Goal: Task Accomplishment & Management: Use online tool/utility

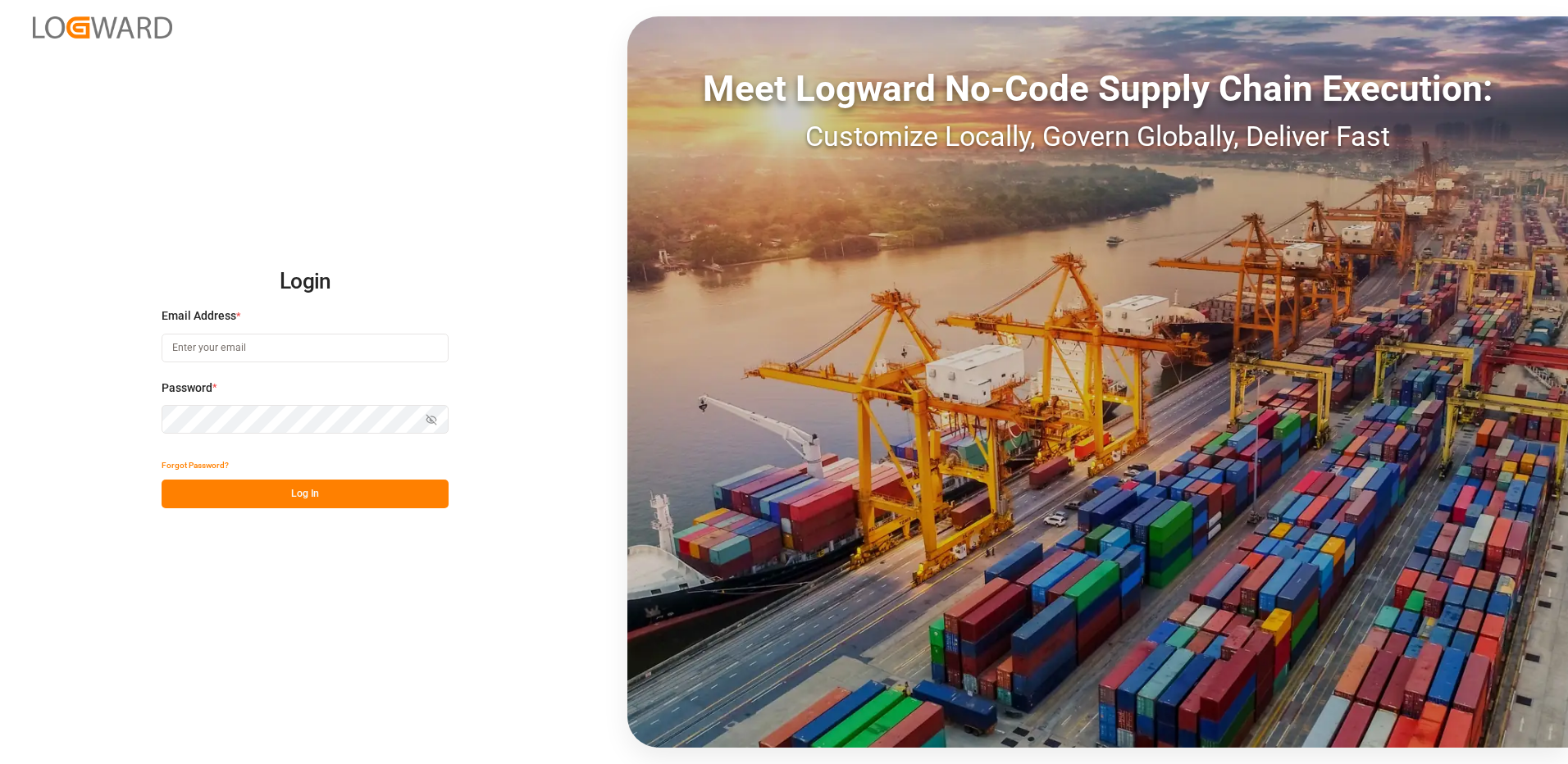
type input "[PERSON_NAME][EMAIL_ADDRESS][DOMAIN_NAME]"
click at [324, 491] on button "Log In" at bounding box center [305, 494] width 287 height 29
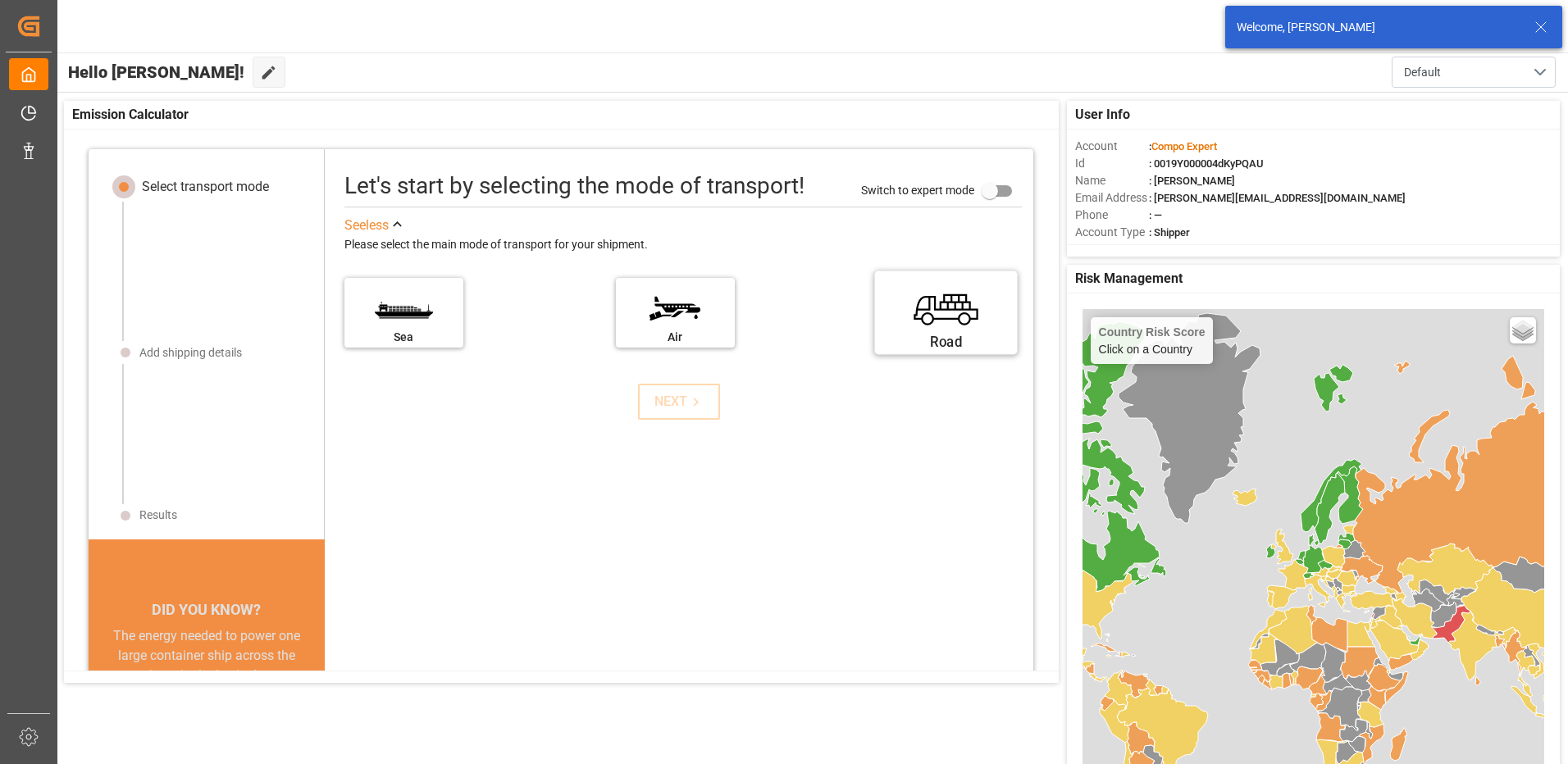
click at [964, 300] on label "Road" at bounding box center [946, 307] width 123 height 69
click at [0, 0] on input "Road" at bounding box center [0, 0] width 0 height 0
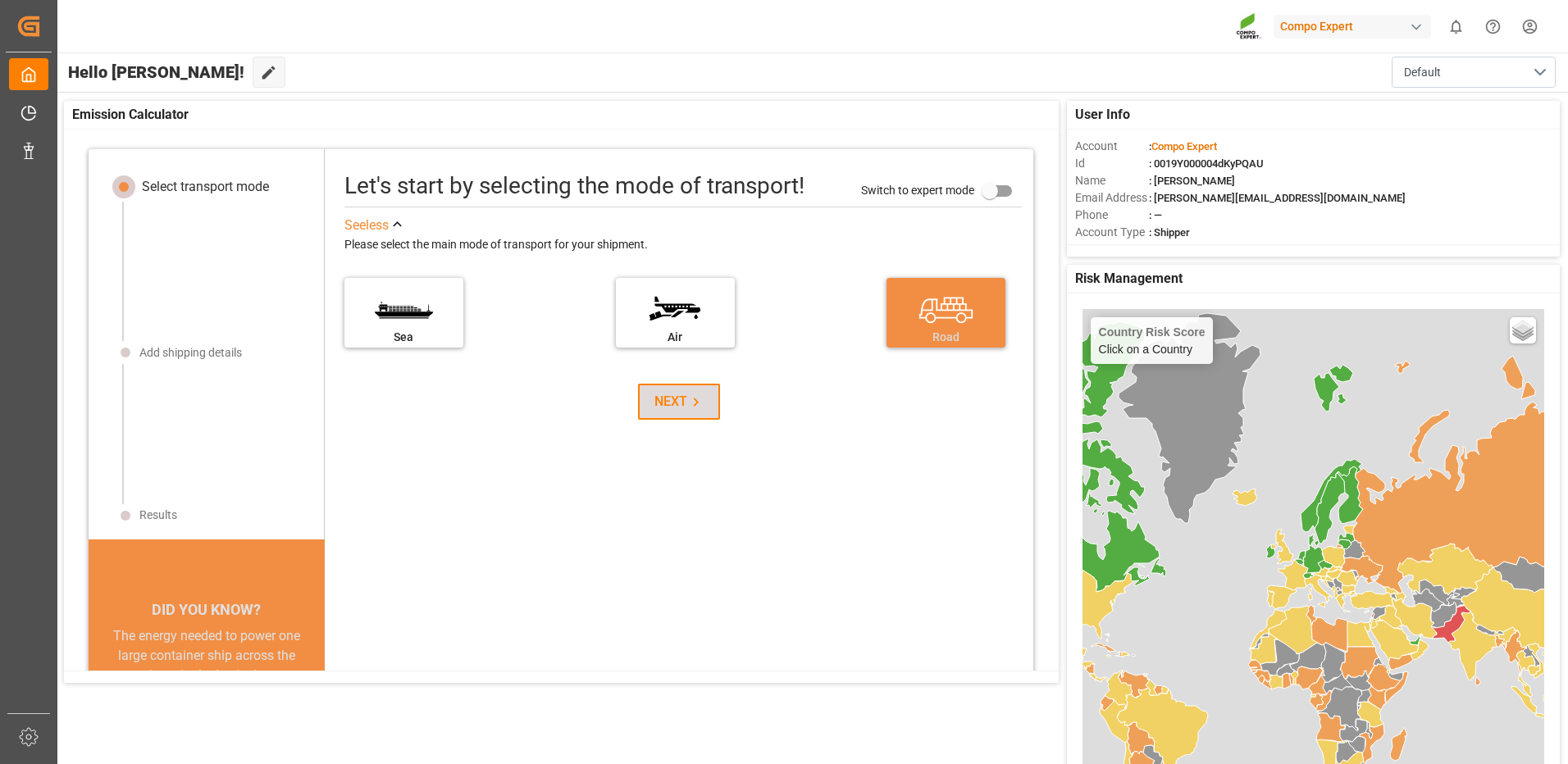
click at [694, 409] on icon at bounding box center [695, 402] width 17 height 17
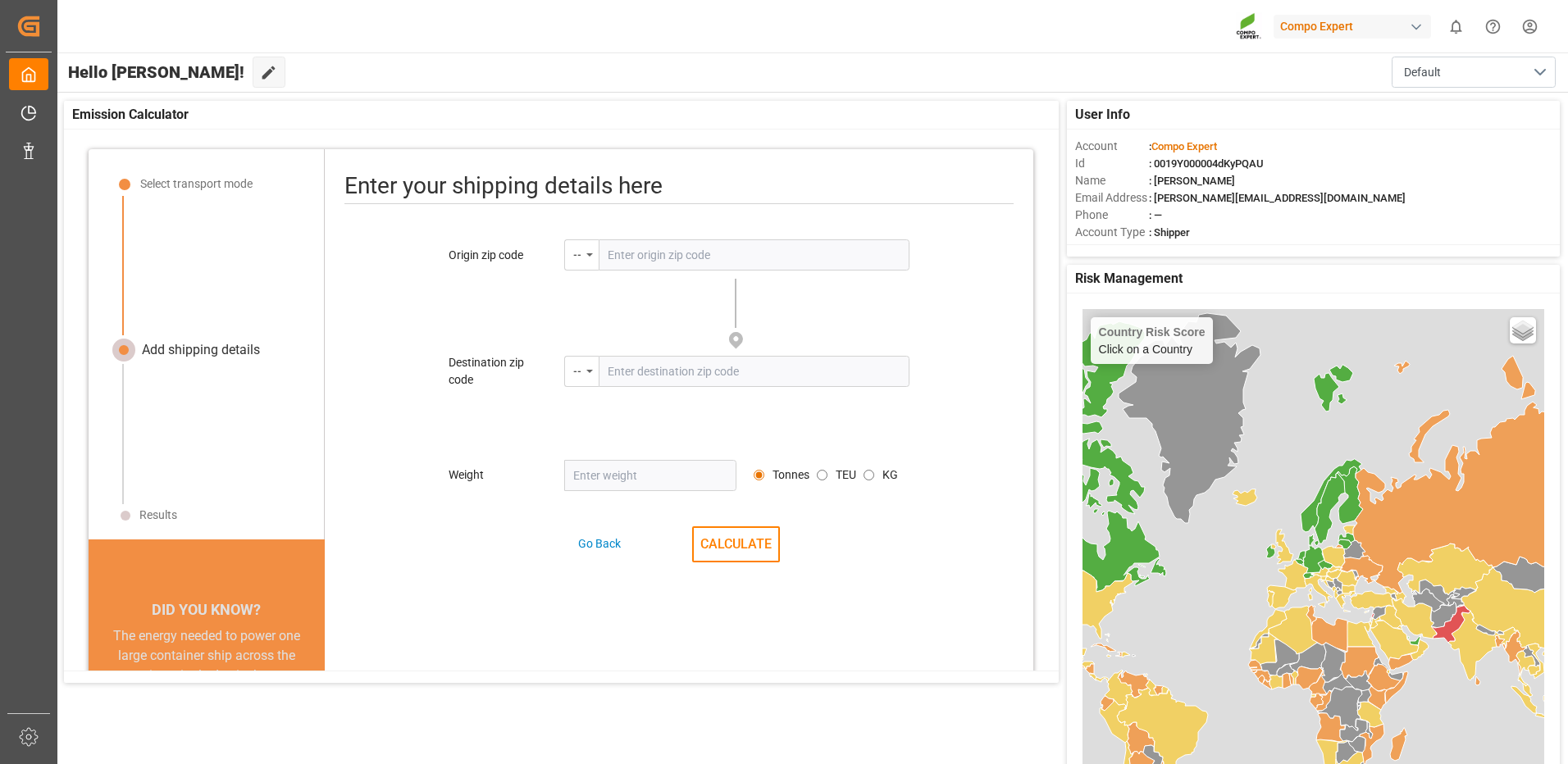
scroll to position [20, 0]
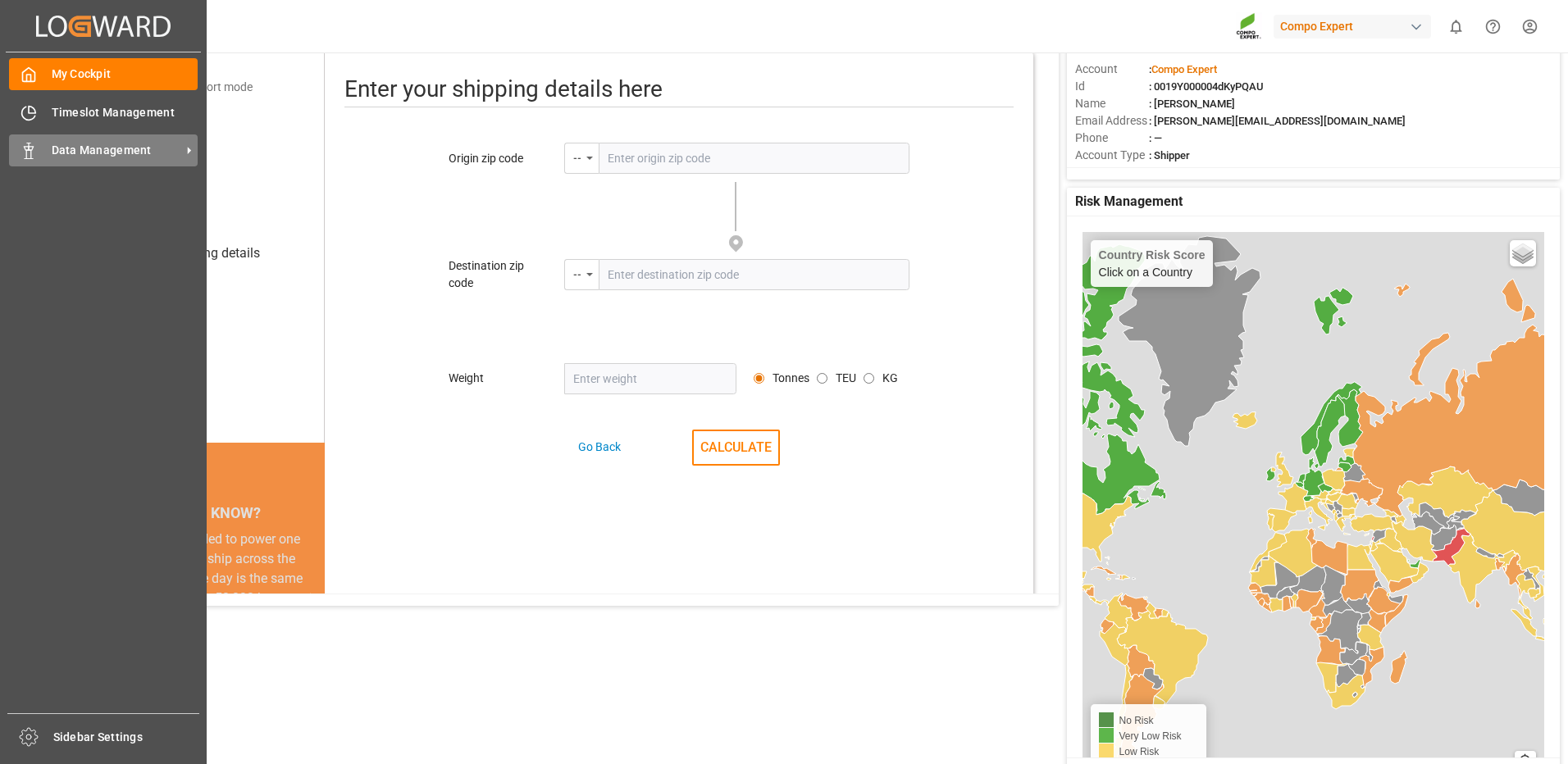
click at [35, 145] on icon at bounding box center [29, 151] width 16 height 16
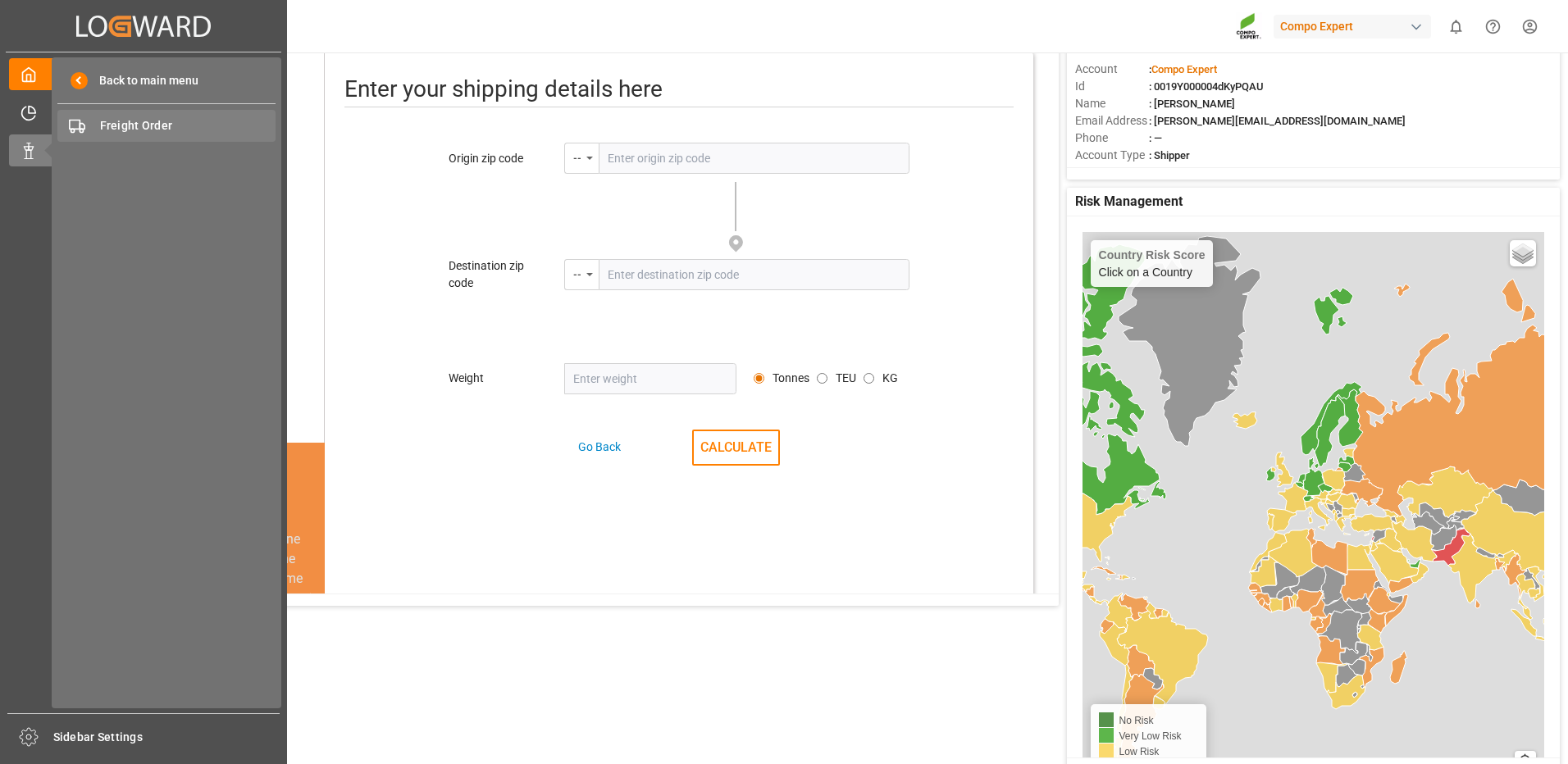
click at [144, 124] on span "Freight Order" at bounding box center [188, 125] width 176 height 17
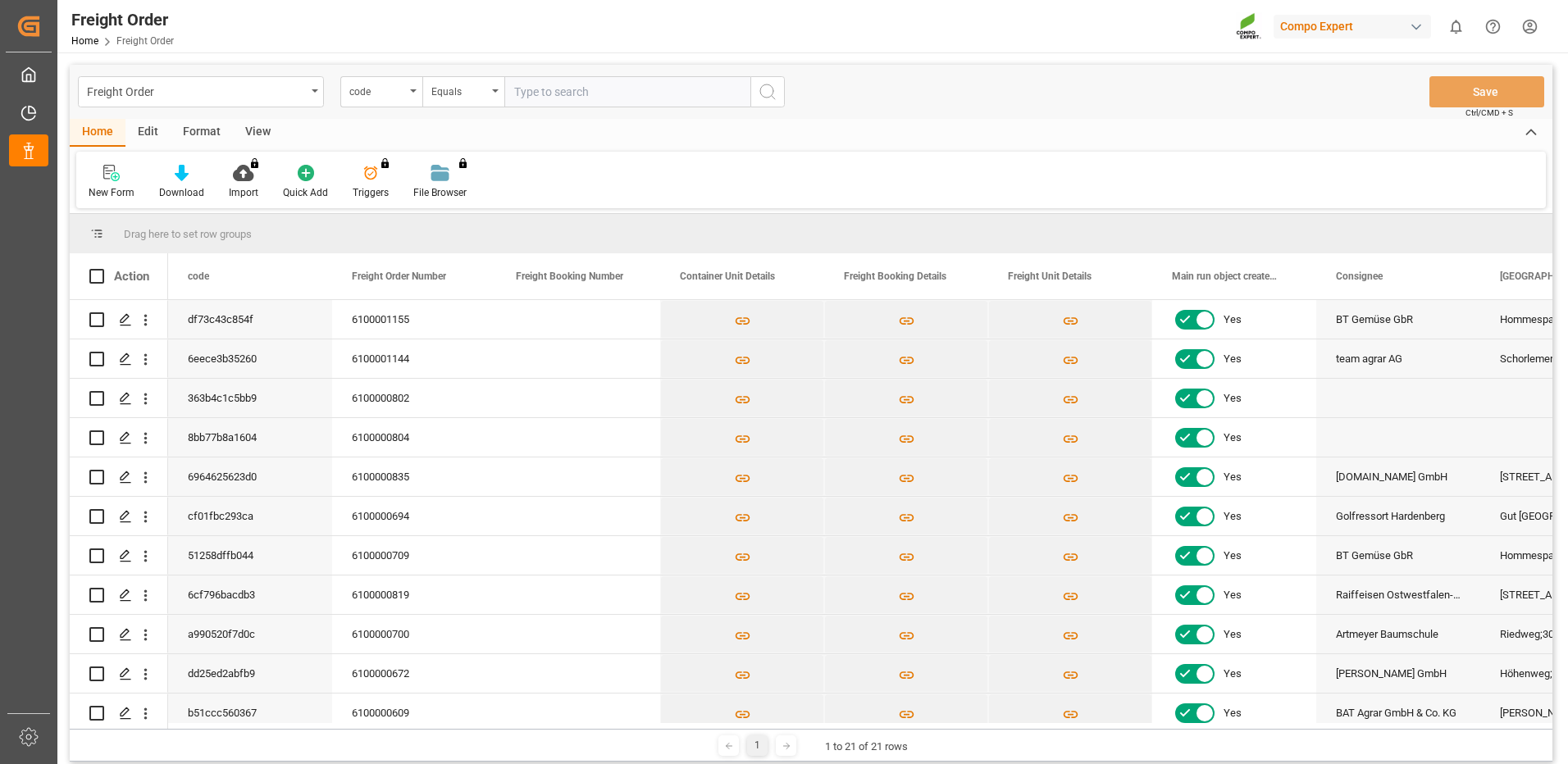
click at [131, 729] on div "1 1 to 21 of 21 rows" at bounding box center [810, 745] width 1482 height 33
click at [96, 360] on input "Press Space to toggle row selection (unchecked)" at bounding box center [96, 359] width 15 height 15
checkbox input "true"
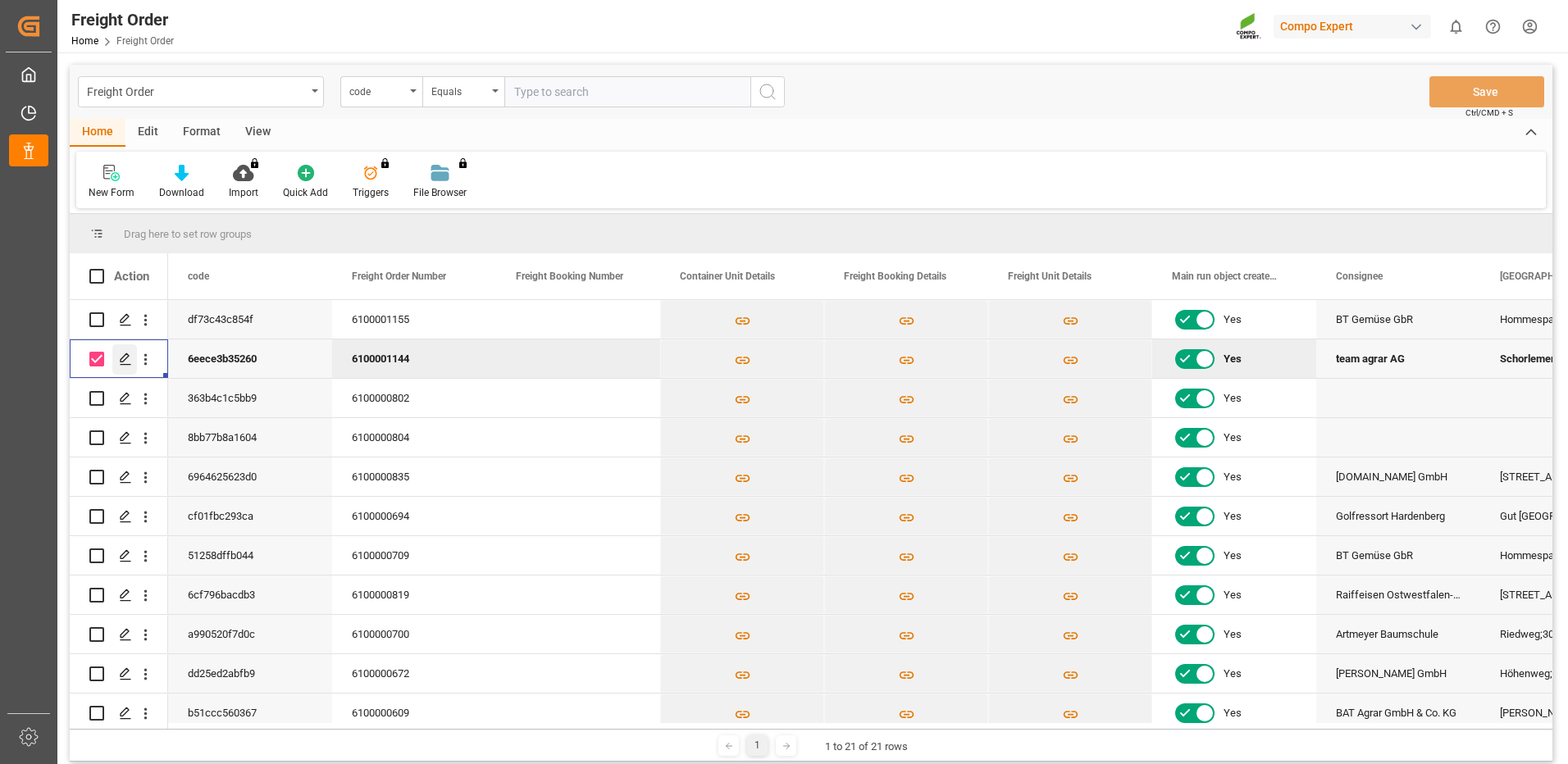
click at [122, 363] on polygon "Press SPACE to deselect this row." at bounding box center [124, 358] width 8 height 8
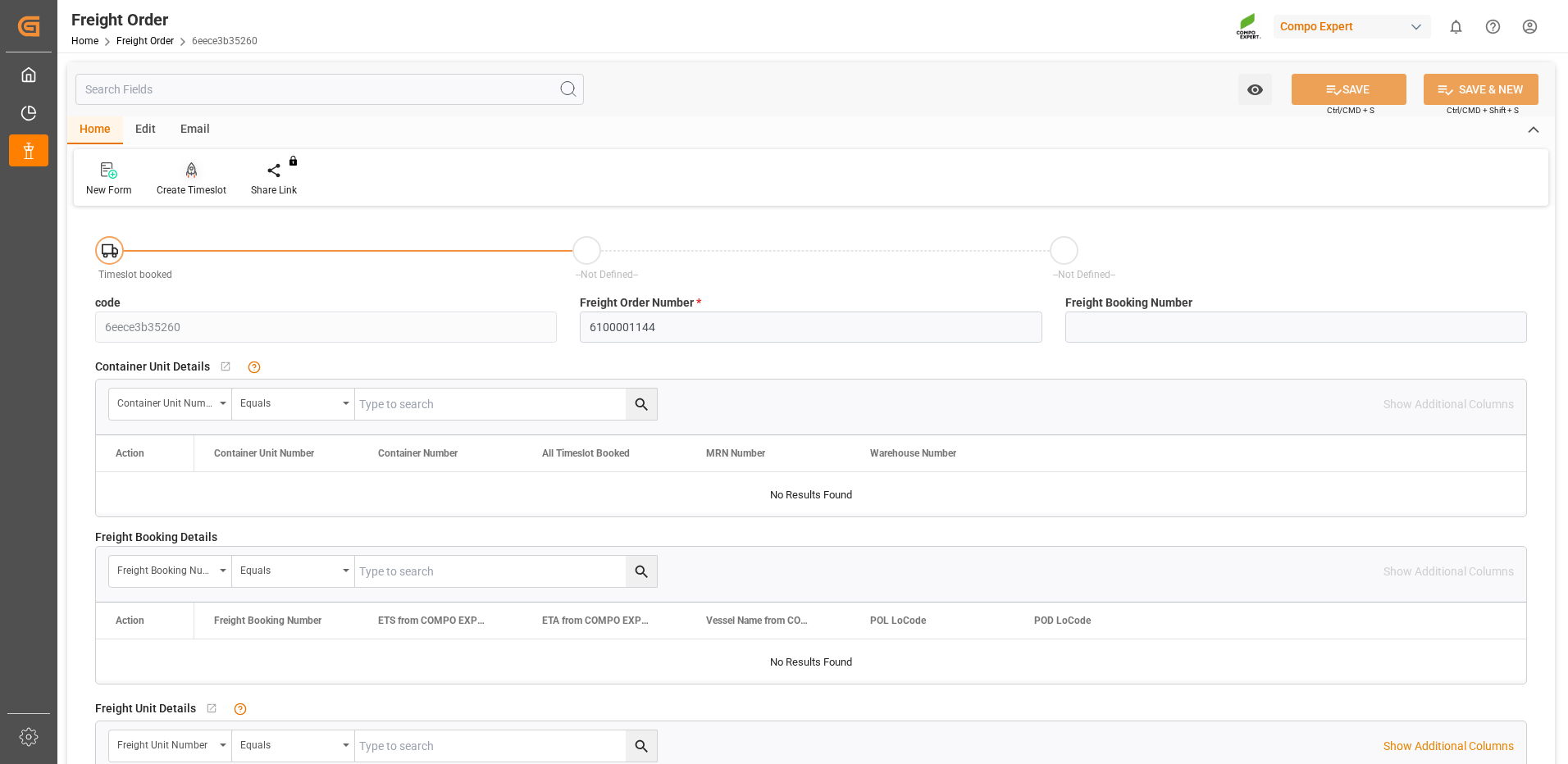
click at [193, 185] on div "Create Timeslot" at bounding box center [191, 190] width 70 height 15
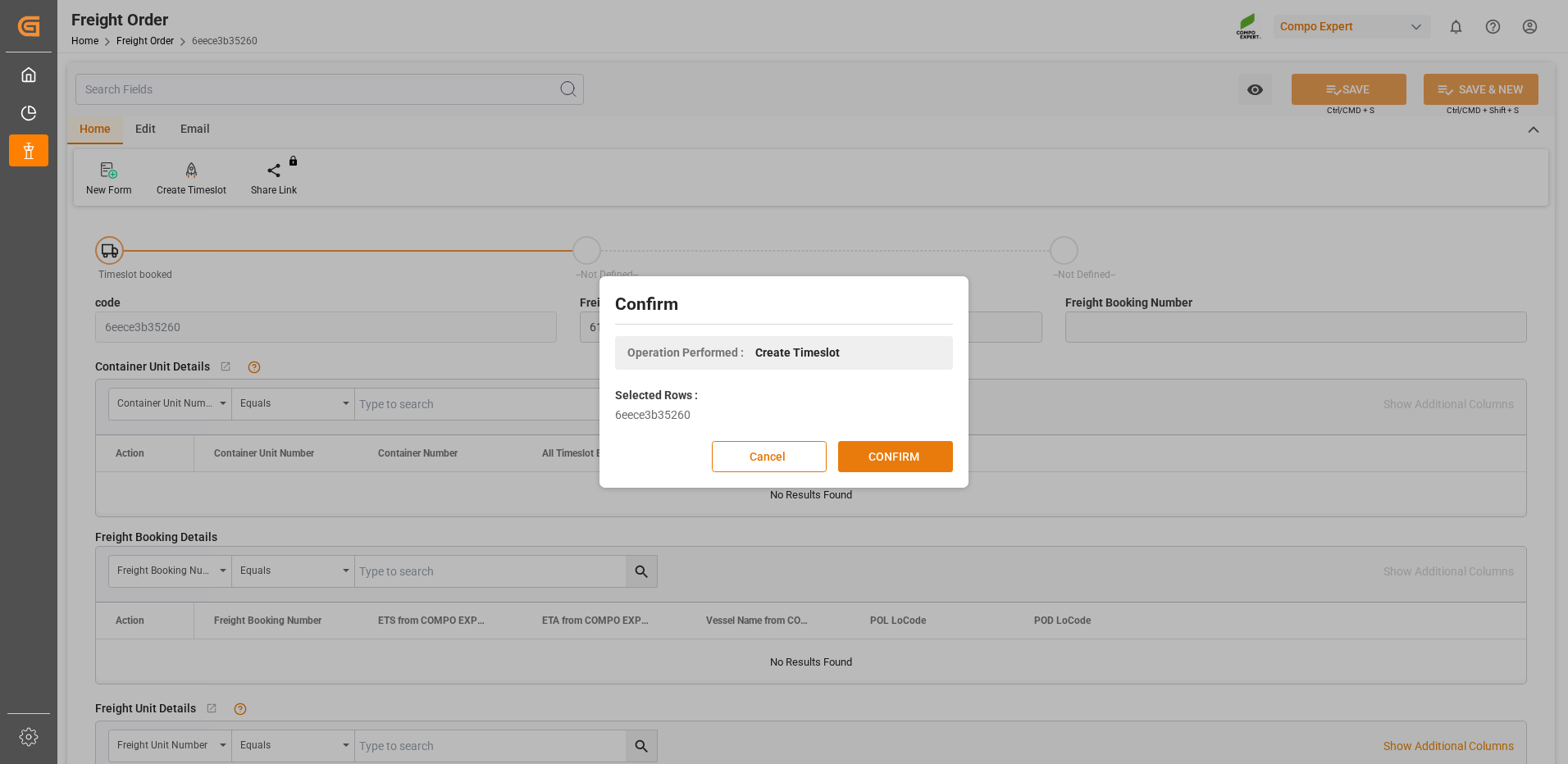
click at [853, 444] on button "CONFIRM" at bounding box center [895, 457] width 114 height 31
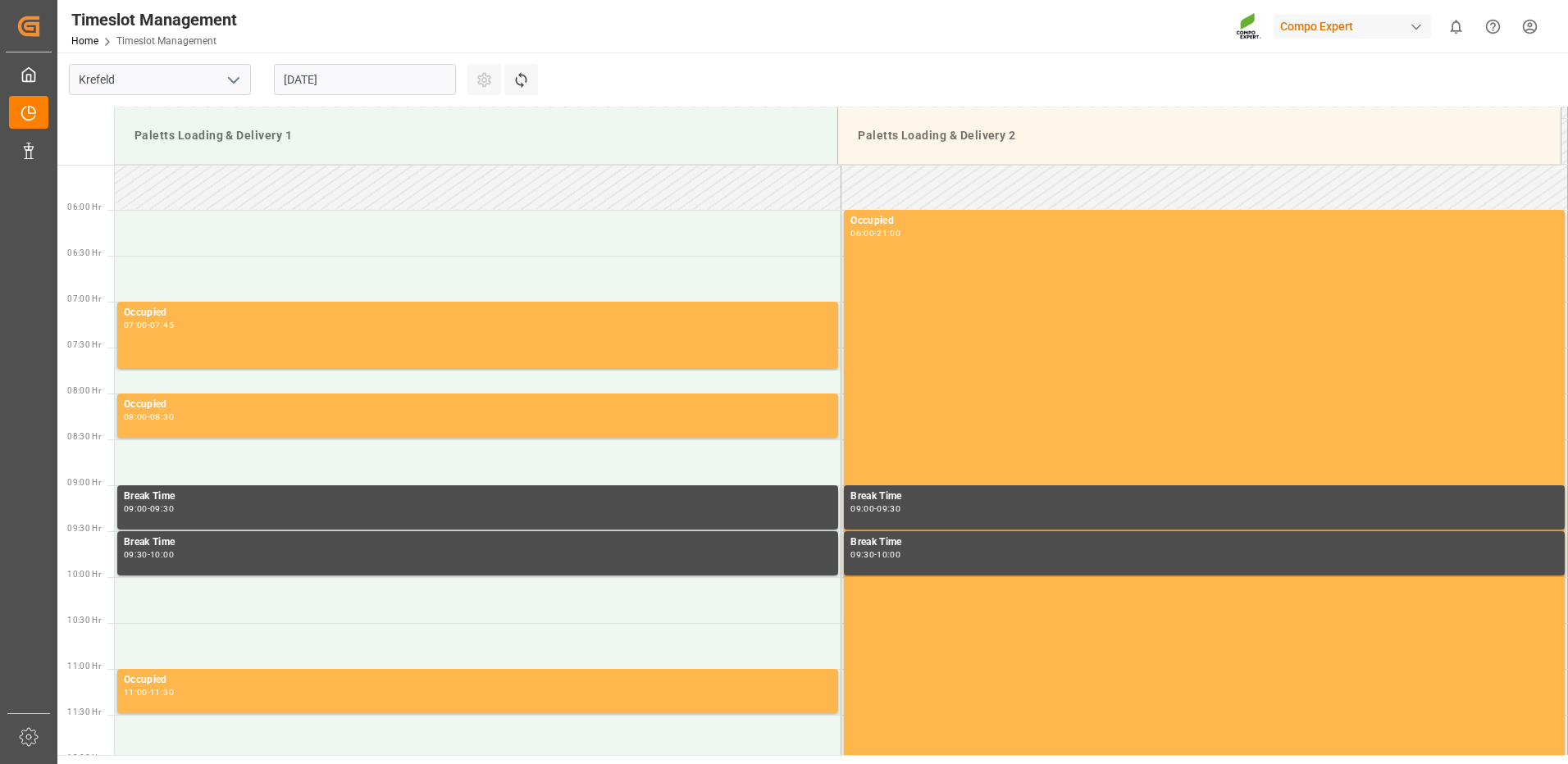
scroll to position [816, 0]
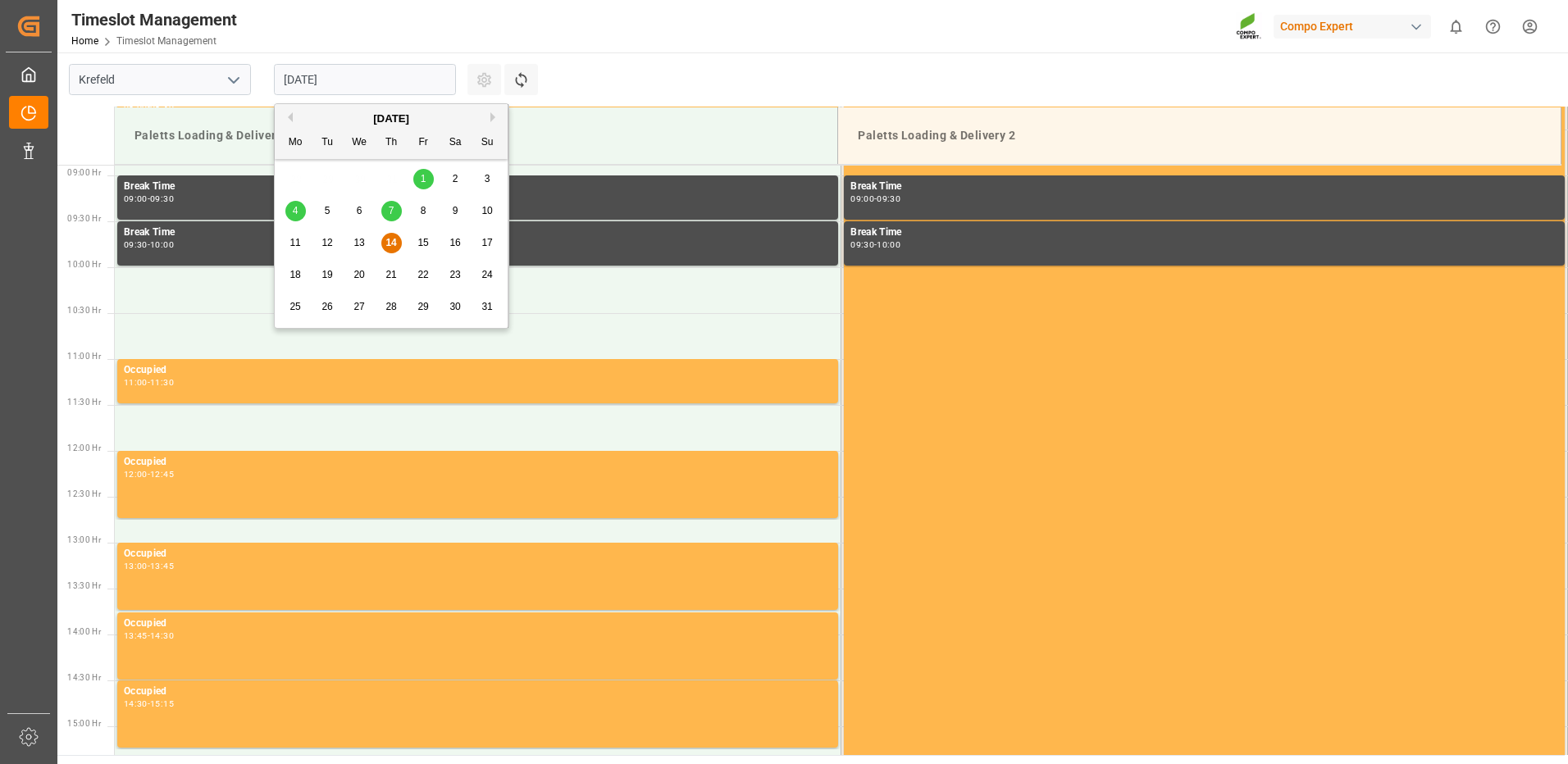
click at [427, 81] on input "[DATE]" at bounding box center [365, 80] width 182 height 31
click at [423, 248] on span "15" at bounding box center [423, 242] width 11 height 12
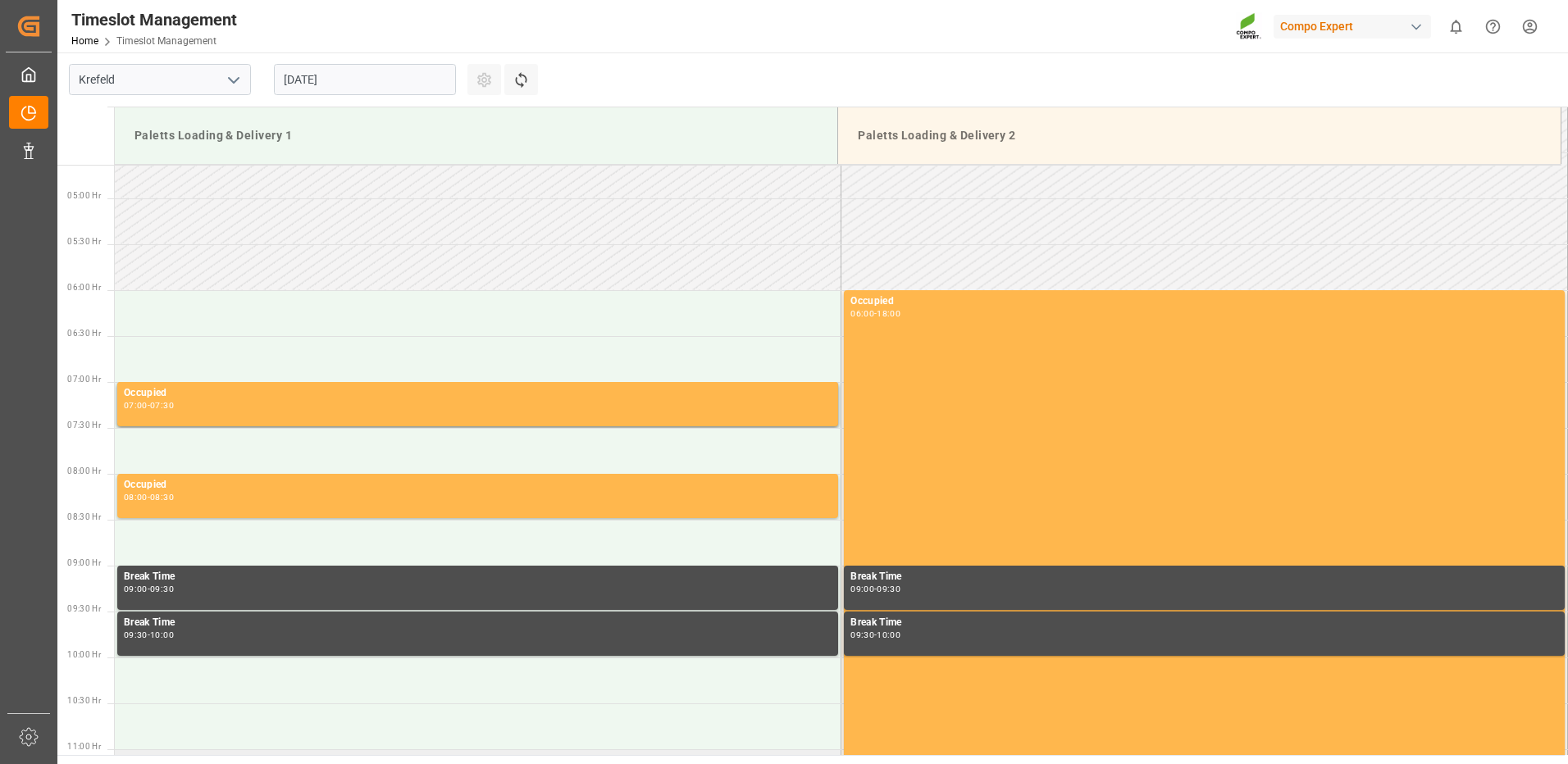
scroll to position [406, 0]
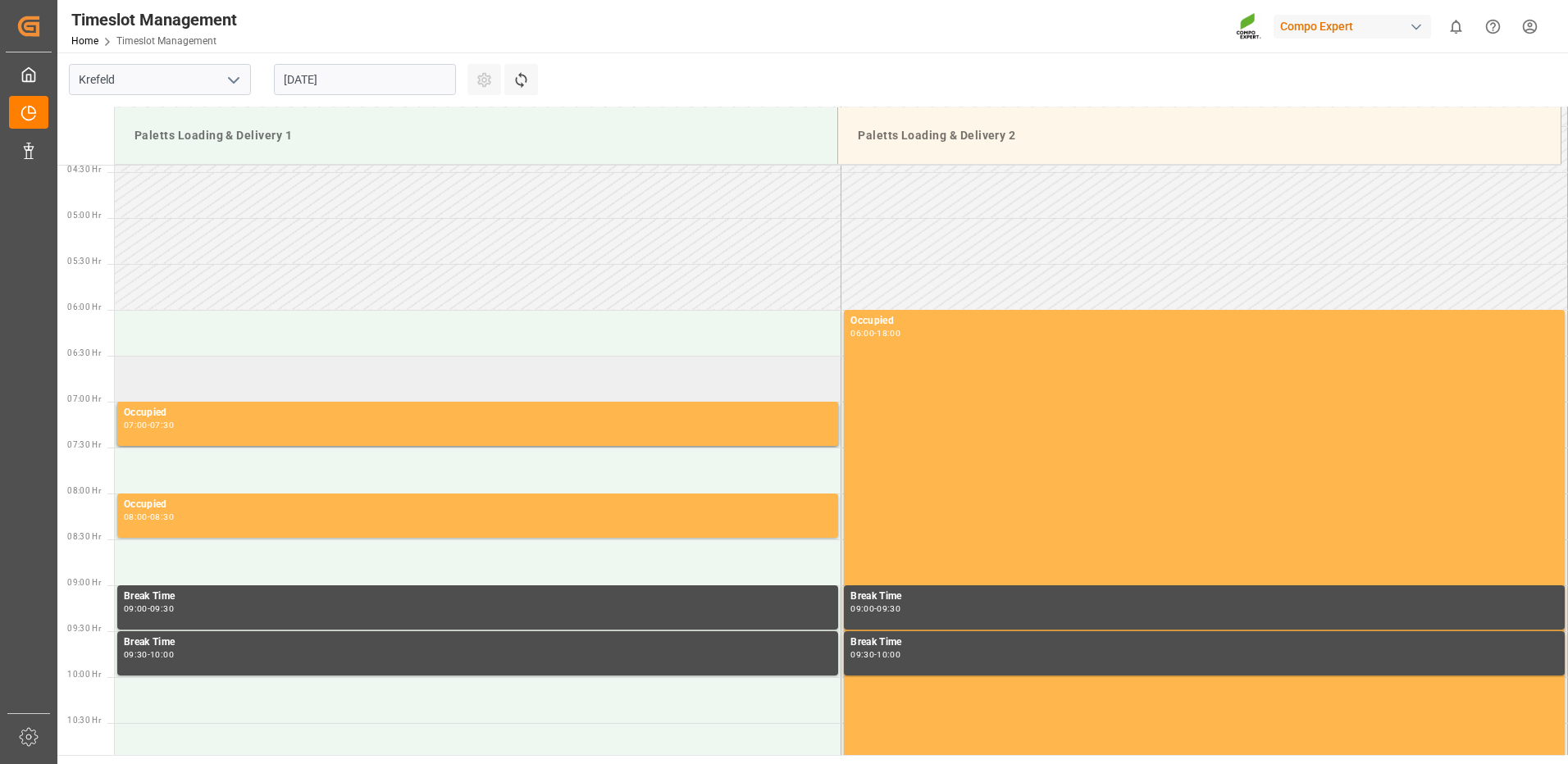
click at [201, 374] on td at bounding box center [477, 378] width 726 height 46
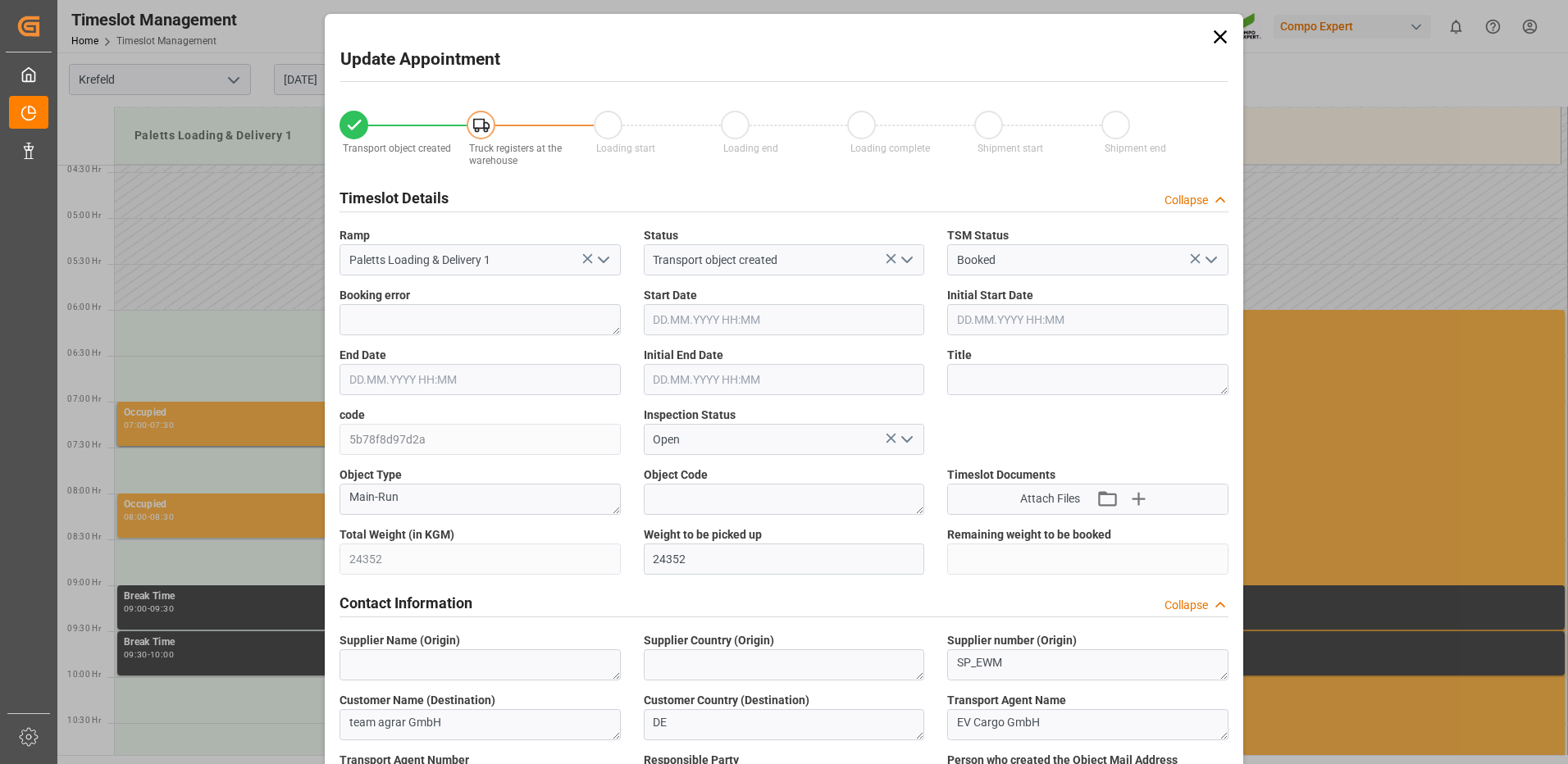
type input "24352"
type input "0"
type input "[DATE] 06:30"
type input "[DATE] 07:00"
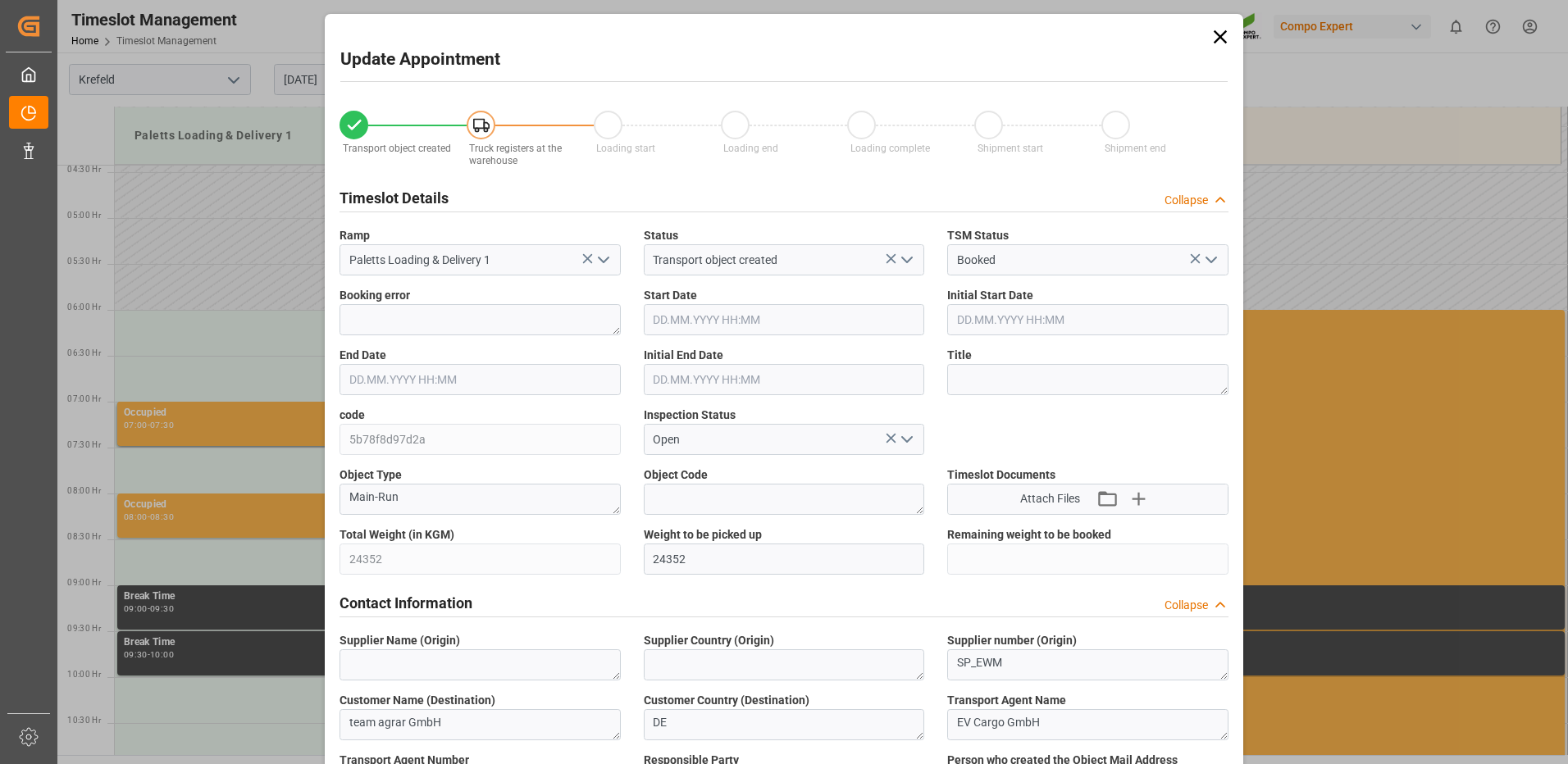
type input "[DATE] 15:22"
type input "[DATE] 08:26"
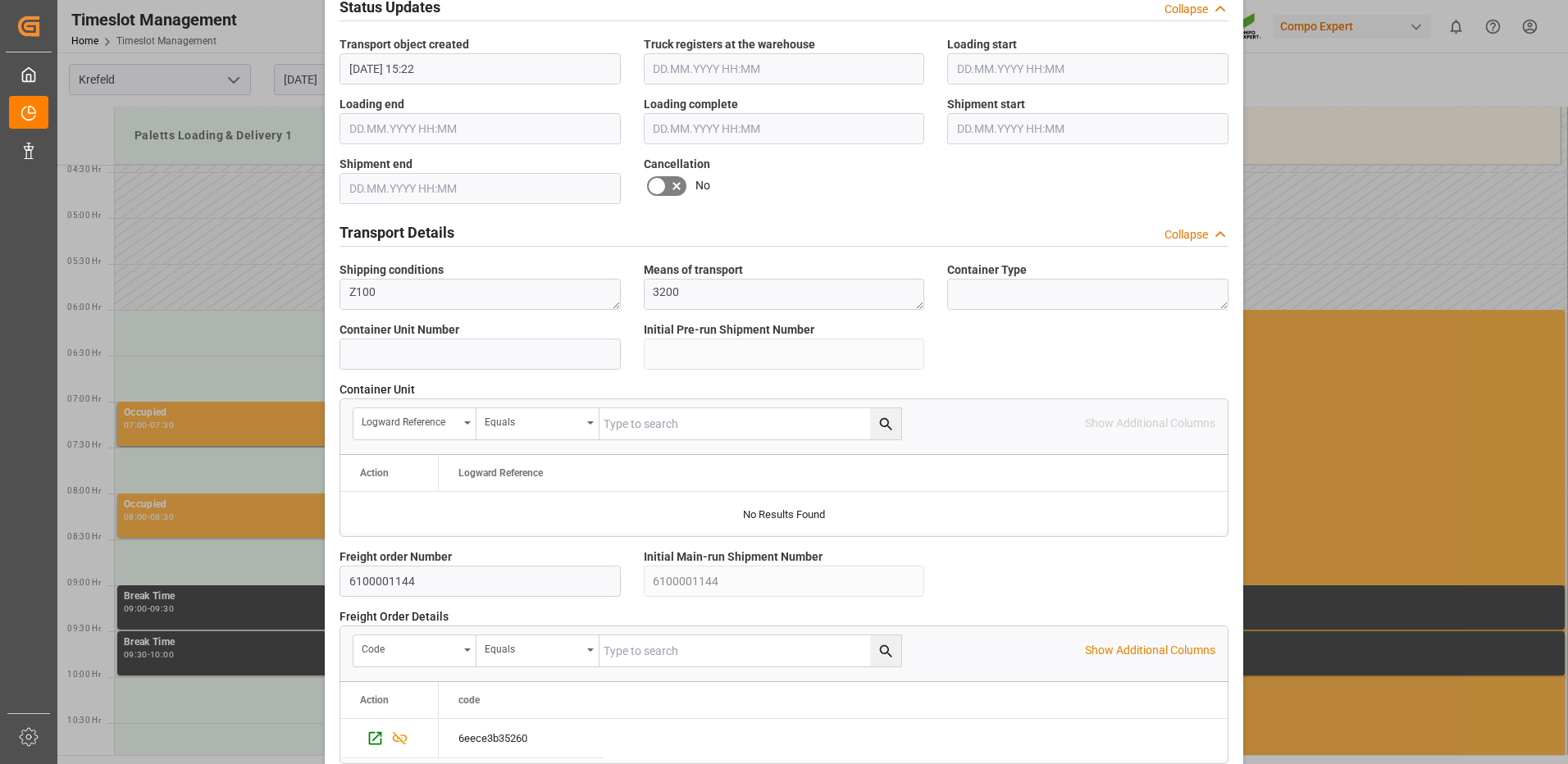
scroll to position [1394, 0]
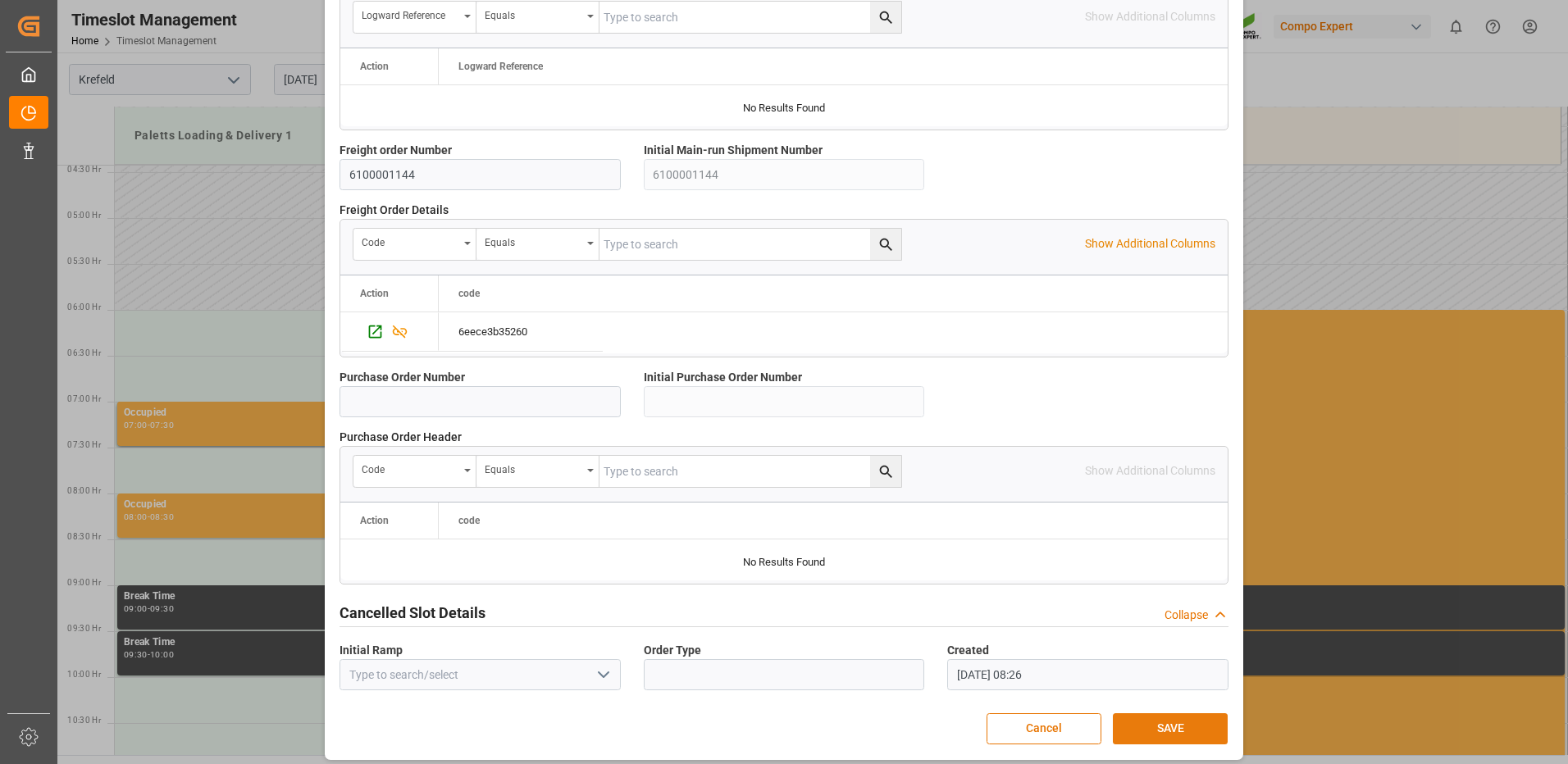
click at [1113, 720] on button "SAVE" at bounding box center [1170, 729] width 114 height 31
